Goal: Transaction & Acquisition: Purchase product/service

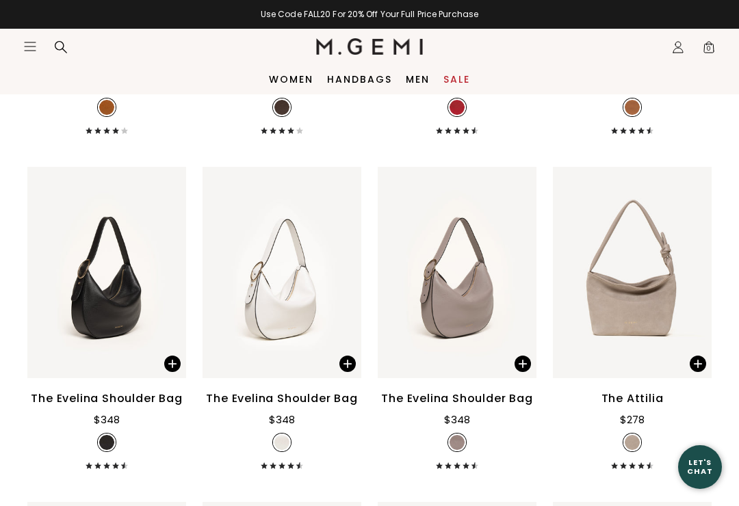
scroll to position [1800, 0]
click at [124, 408] on div "The Evelina Shoulder Bag" at bounding box center [106, 399] width 151 height 16
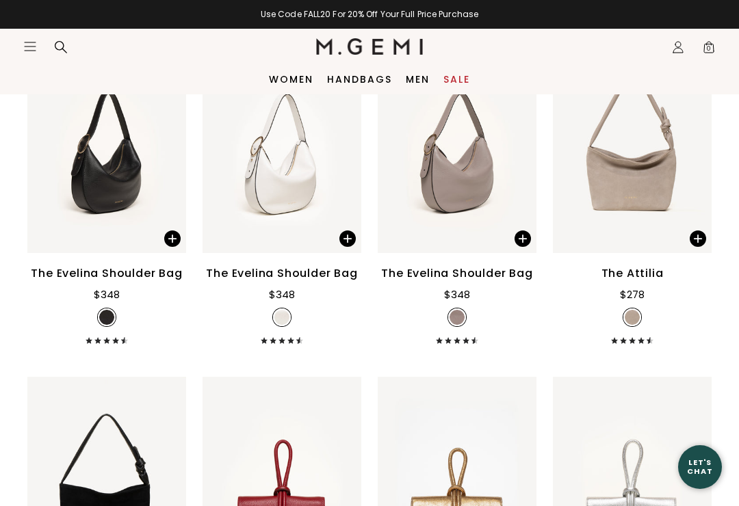
scroll to position [1914, 0]
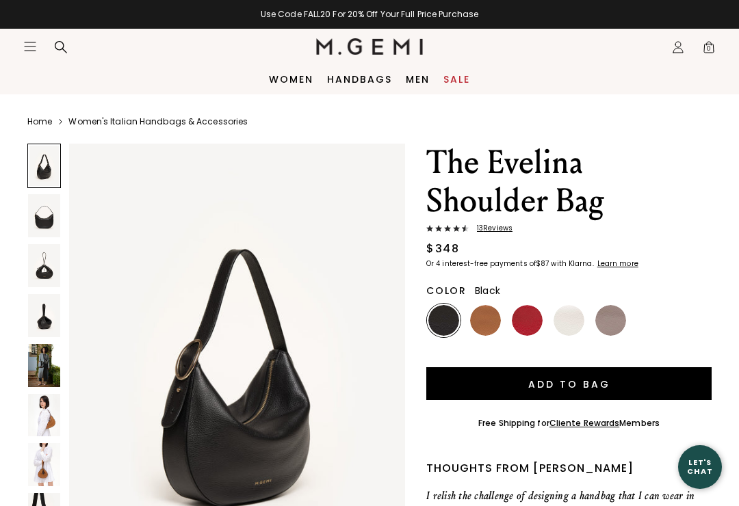
click at [487, 319] on img at bounding box center [485, 320] width 31 height 31
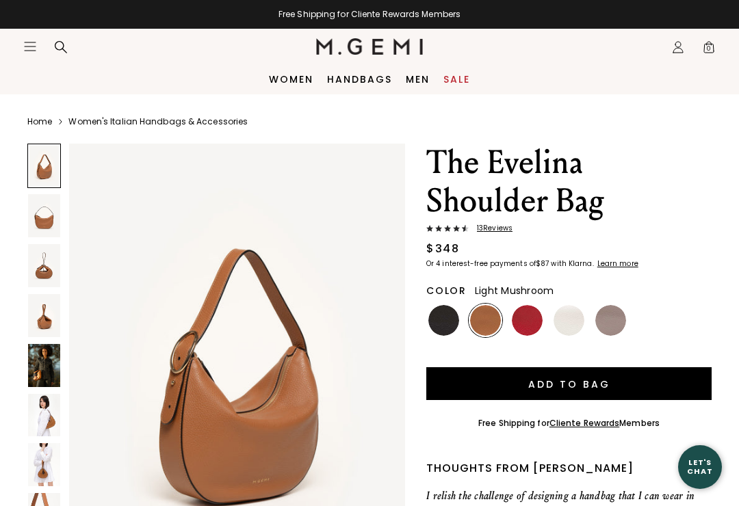
click at [611, 322] on img at bounding box center [610, 320] width 31 height 31
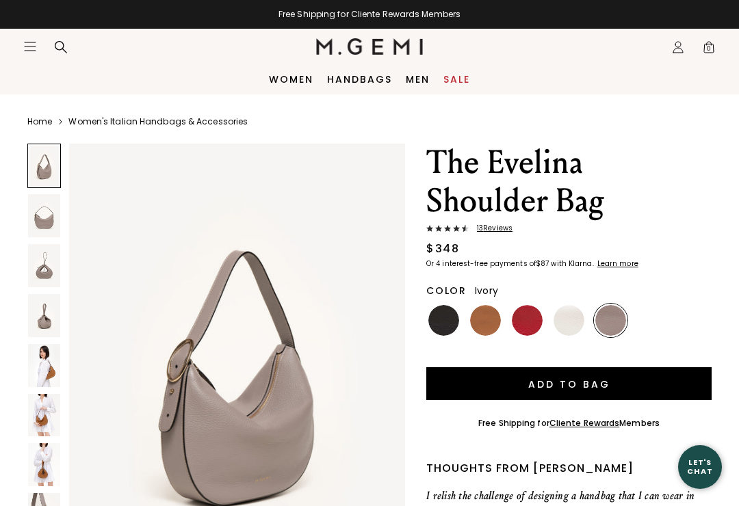
click at [570, 318] on img at bounding box center [568, 320] width 31 height 31
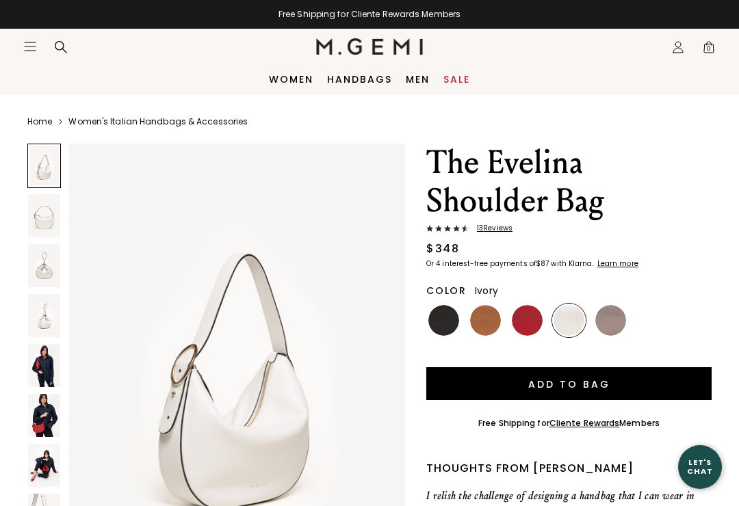
click at [527, 321] on img at bounding box center [527, 320] width 31 height 31
